Goal: Register for event/course

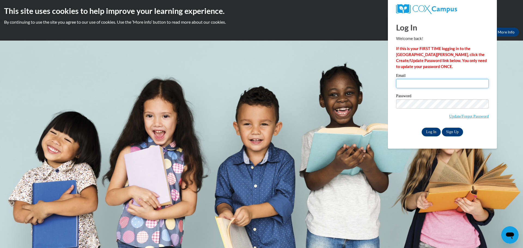
type input "hnighbor@kusd.edu"
click at [434, 132] on input "Log In" at bounding box center [431, 132] width 19 height 9
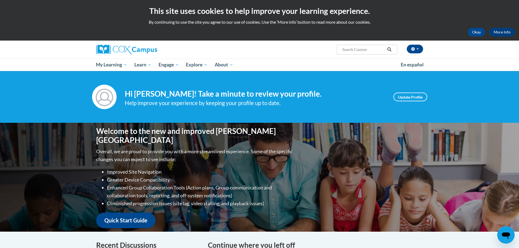
click at [375, 52] on input "Search..." at bounding box center [364, 49] width 44 height 7
type input "oral language"
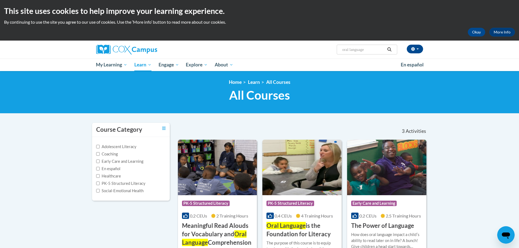
drag, startPoint x: 369, startPoint y: 50, endPoint x: 329, endPoint y: 52, distance: 40.1
click at [329, 52] on div "Heather Nighbor (America/Chicago UTC-05:00) My Profile Inbox My Transcripts Log…" at bounding box center [315, 48] width 223 height 14
type input "fluency"
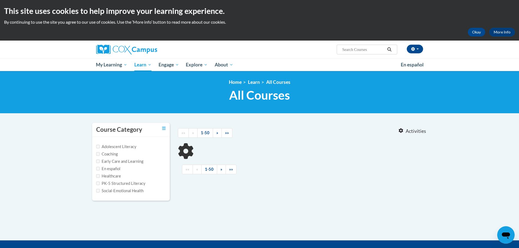
type input "fluency"
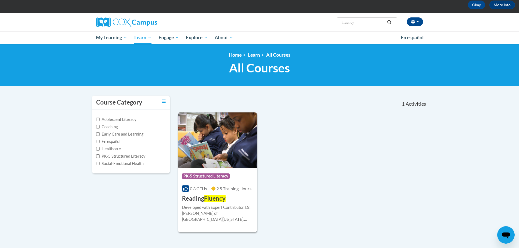
scroll to position [54, 0]
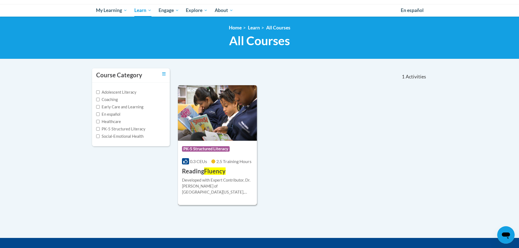
click at [219, 182] on div "Developed with Expert Contributor, [PERSON_NAME] of [GEOGRAPHIC_DATA][US_STATE]…" at bounding box center [217, 186] width 71 height 18
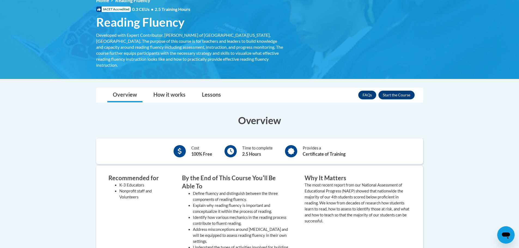
scroll to position [54, 0]
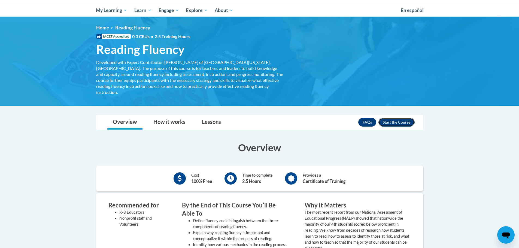
click at [392, 118] on button "Enroll" at bounding box center [396, 122] width 36 height 9
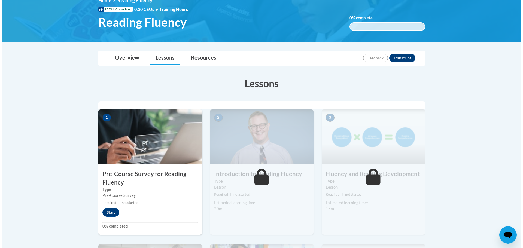
scroll to position [109, 0]
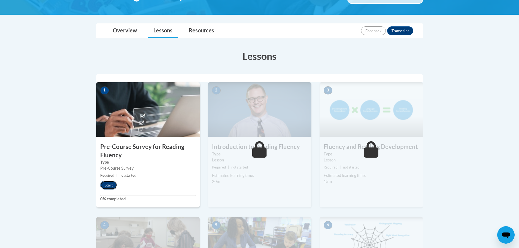
click at [113, 184] on button "Start" at bounding box center [108, 185] width 17 height 9
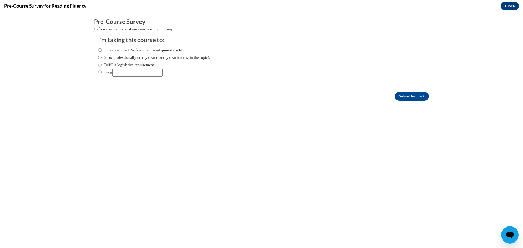
scroll to position [0, 0]
click at [98, 64] on input "Fulfill a legislative requirement." at bounding box center [100, 65] width 4 height 6
radio input "true"
click at [418, 95] on input "Submit feedback" at bounding box center [412, 96] width 34 height 9
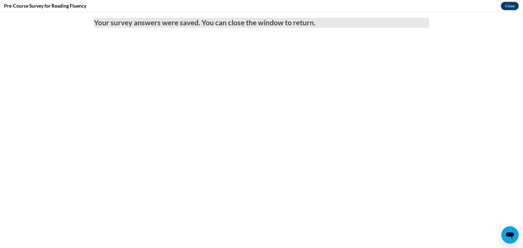
click at [512, 8] on button "Close" at bounding box center [510, 6] width 18 height 9
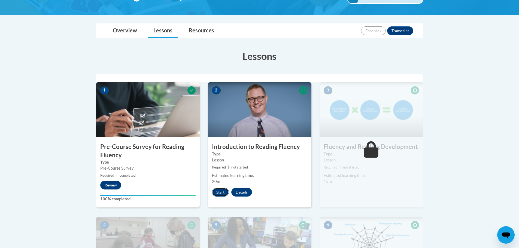
click at [221, 192] on button "Start" at bounding box center [220, 192] width 17 height 9
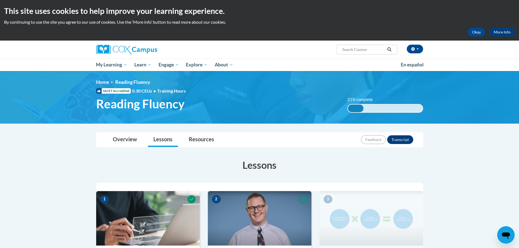
click at [368, 49] on input "Search..." at bounding box center [364, 49] width 44 height 7
type input "oral language"
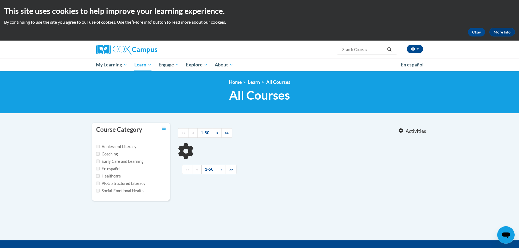
type input "oral language"
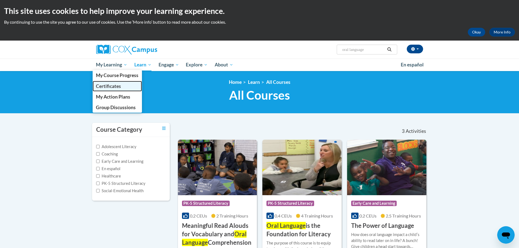
click at [112, 83] on link "Certificates" at bounding box center [118, 86] width 50 height 11
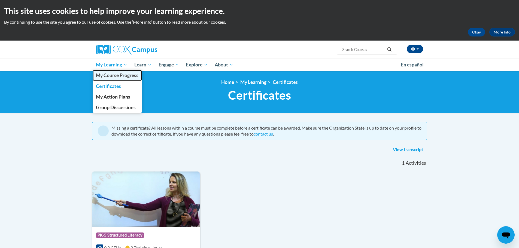
click at [105, 75] on span "My Course Progress" at bounding box center [117, 75] width 43 height 6
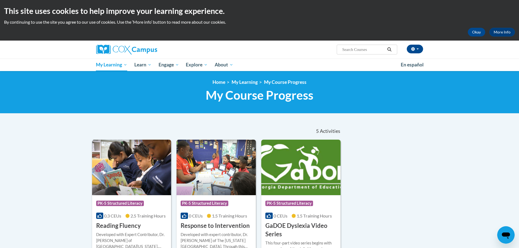
click at [350, 50] on input "Search..." at bounding box center [364, 49] width 44 height 7
type input "oral language"
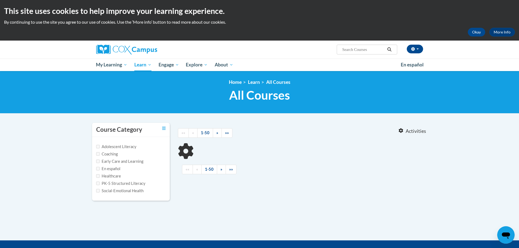
type input "oral language"
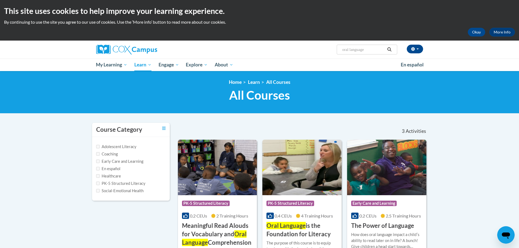
scroll to position [54, 0]
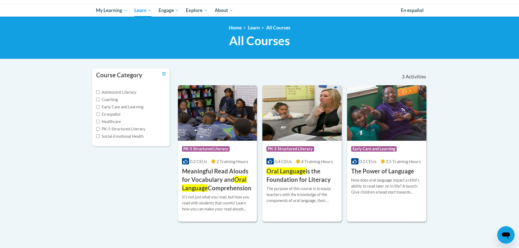
click at [307, 179] on h3 "Oral Language is the Foundation for Literacy" at bounding box center [301, 175] width 71 height 17
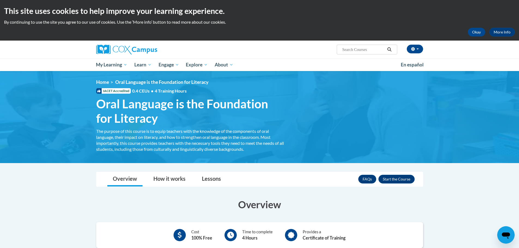
scroll to position [82, 0]
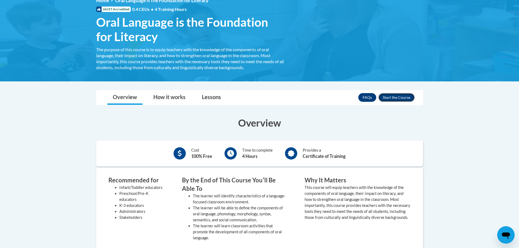
click at [396, 97] on button "Enroll" at bounding box center [396, 97] width 36 height 9
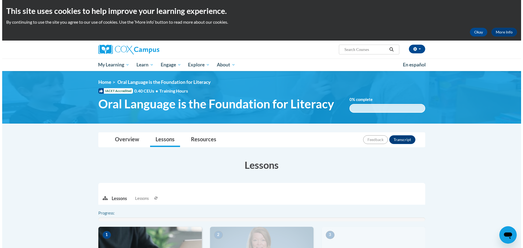
scroll to position [109, 0]
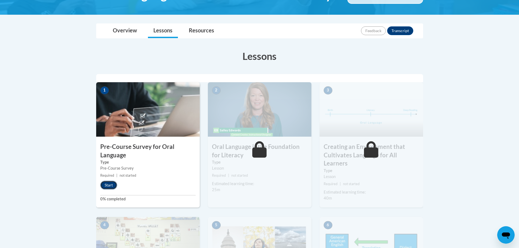
click at [109, 185] on button "Start" at bounding box center [108, 185] width 17 height 9
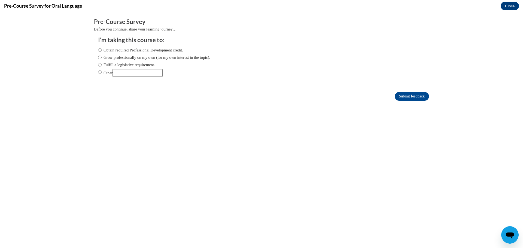
scroll to position [0, 0]
click at [98, 63] on input "Fulfill a legislative requirement." at bounding box center [100, 65] width 4 height 6
radio input "true"
click at [401, 91] on form "Pre-Course Survey Before you continue, share your learning journey… I'm taking …" at bounding box center [261, 62] width 335 height 89
click at [400, 96] on input "Submit feedback" at bounding box center [412, 96] width 34 height 9
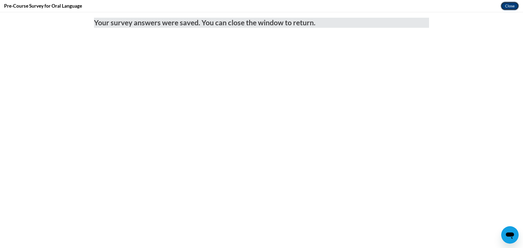
click at [509, 6] on button "Close" at bounding box center [510, 6] width 18 height 9
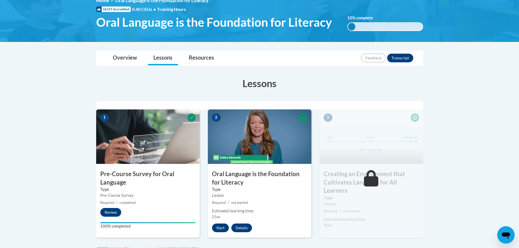
scroll to position [27, 0]
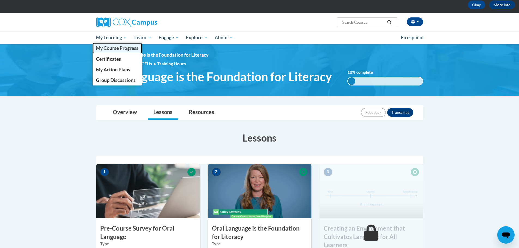
click at [121, 48] on span "My Course Progress" at bounding box center [117, 48] width 43 height 6
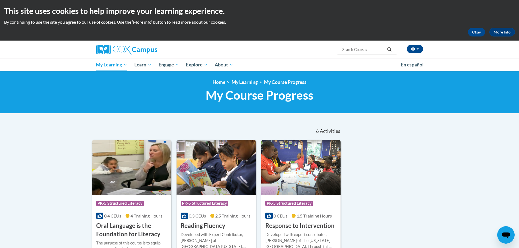
scroll to position [54, 0]
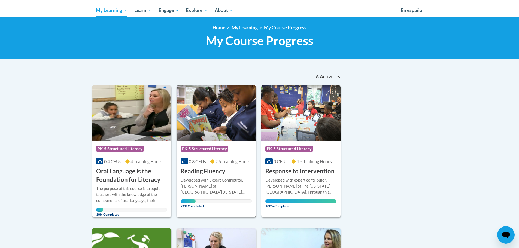
click at [229, 186] on div "Developed with Expert Contributor, Dr. Laura Rhinehart of University California…" at bounding box center [216, 186] width 71 height 18
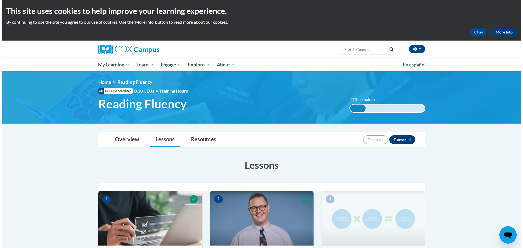
scroll to position [82, 0]
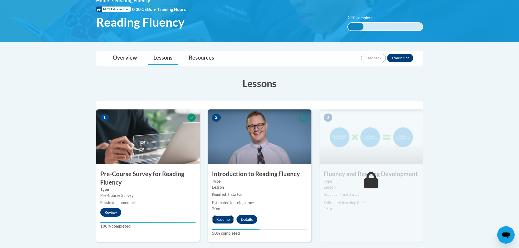
click at [221, 219] on button "Resume" at bounding box center [223, 219] width 22 height 9
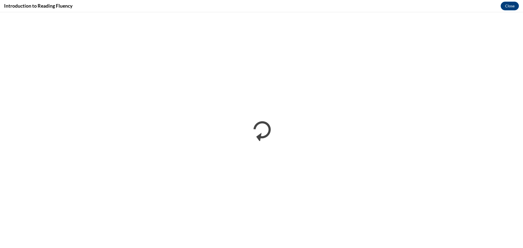
scroll to position [0, 0]
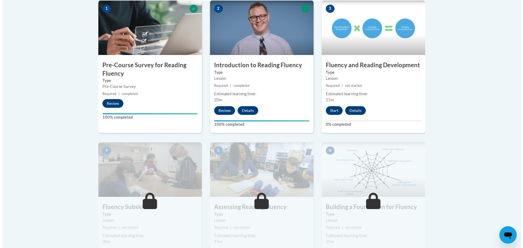
scroll to position [163, 0]
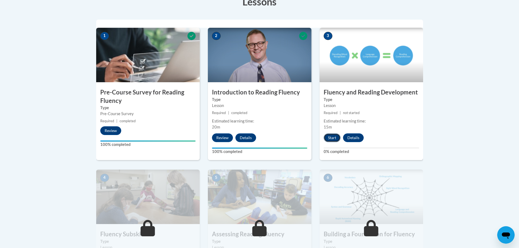
click at [332, 137] on button "Start" at bounding box center [332, 137] width 17 height 9
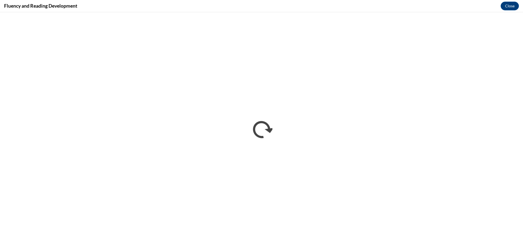
scroll to position [0, 0]
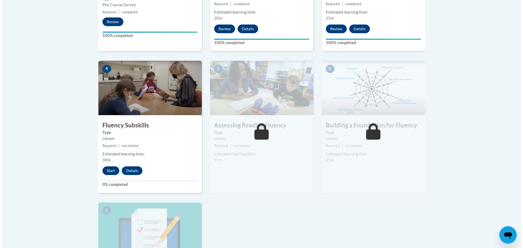
scroll to position [300, 0]
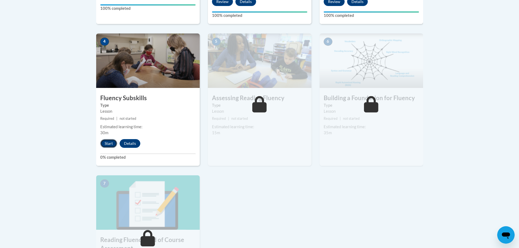
click at [109, 144] on button "Start" at bounding box center [108, 143] width 17 height 9
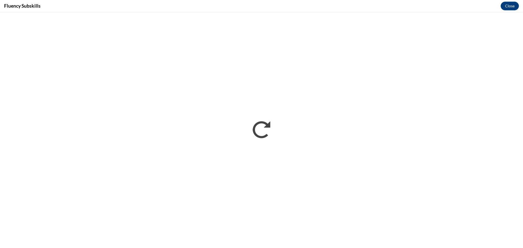
scroll to position [0, 0]
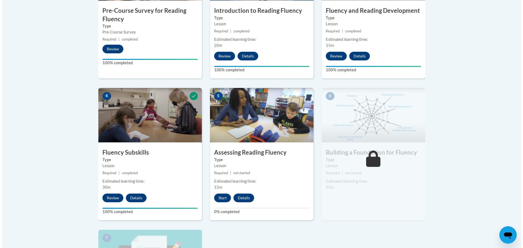
scroll to position [300, 0]
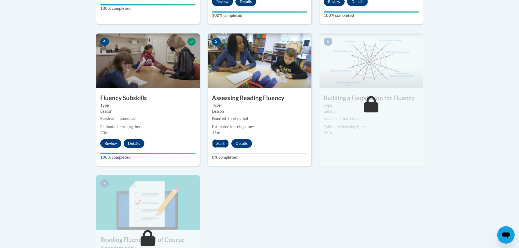
click at [217, 142] on button "Start" at bounding box center [220, 143] width 17 height 9
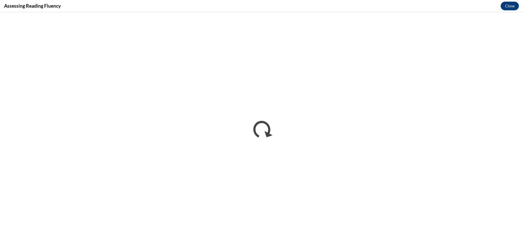
scroll to position [0, 0]
